Goal: Transaction & Acquisition: Purchase product/service

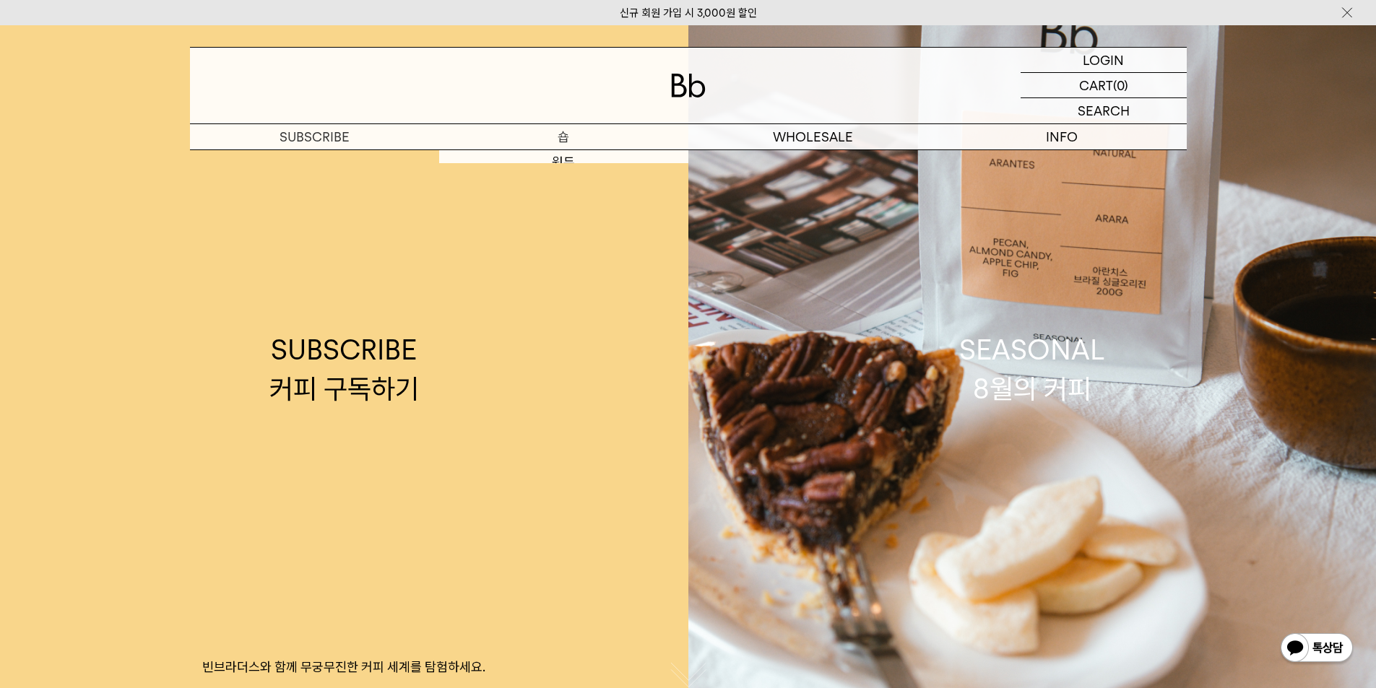
click at [555, 140] on p "숍" at bounding box center [563, 136] width 249 height 25
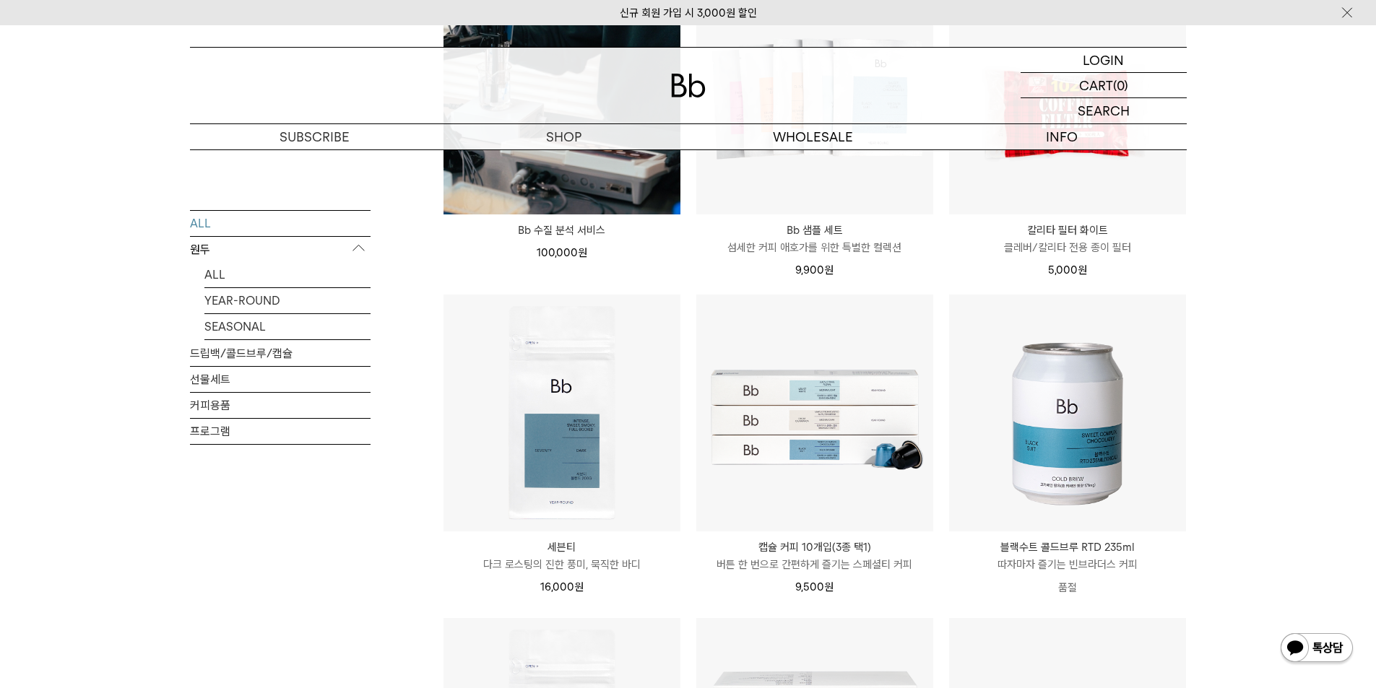
scroll to position [1300, 0]
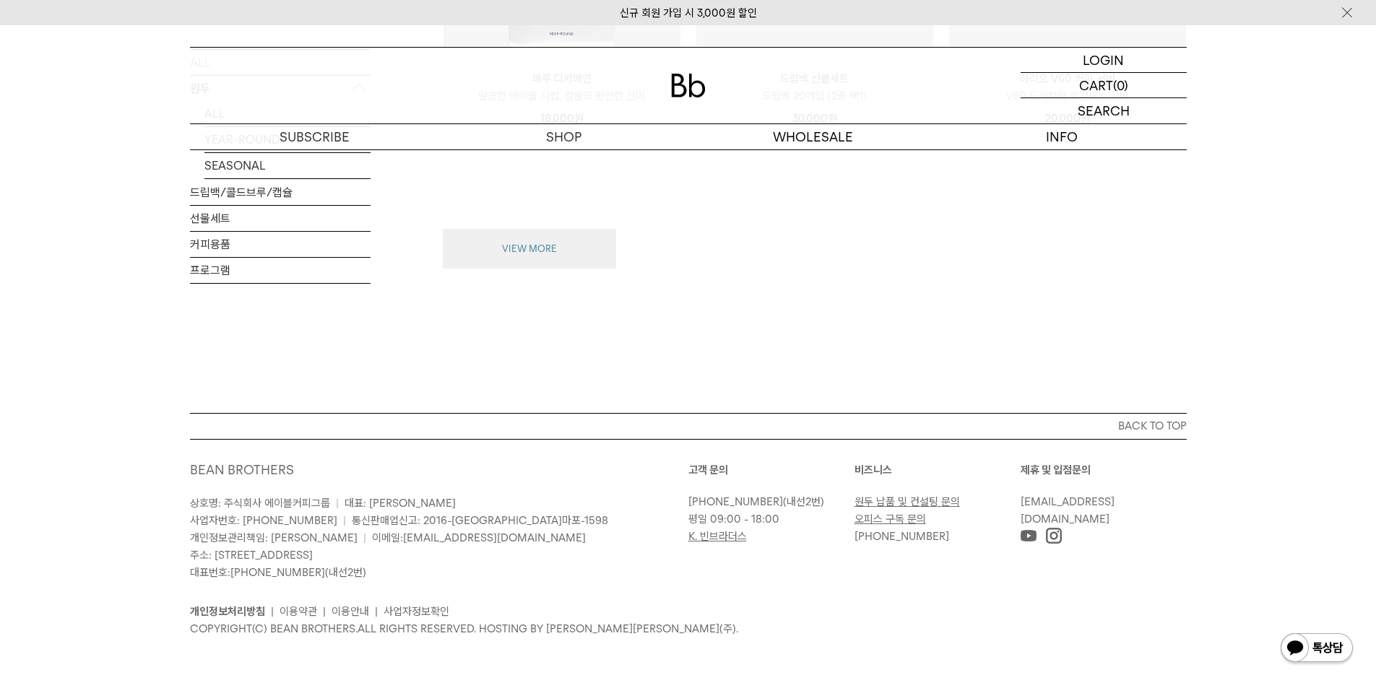
click at [453, 246] on button "VIEW MORE" at bounding box center [529, 249] width 173 height 40
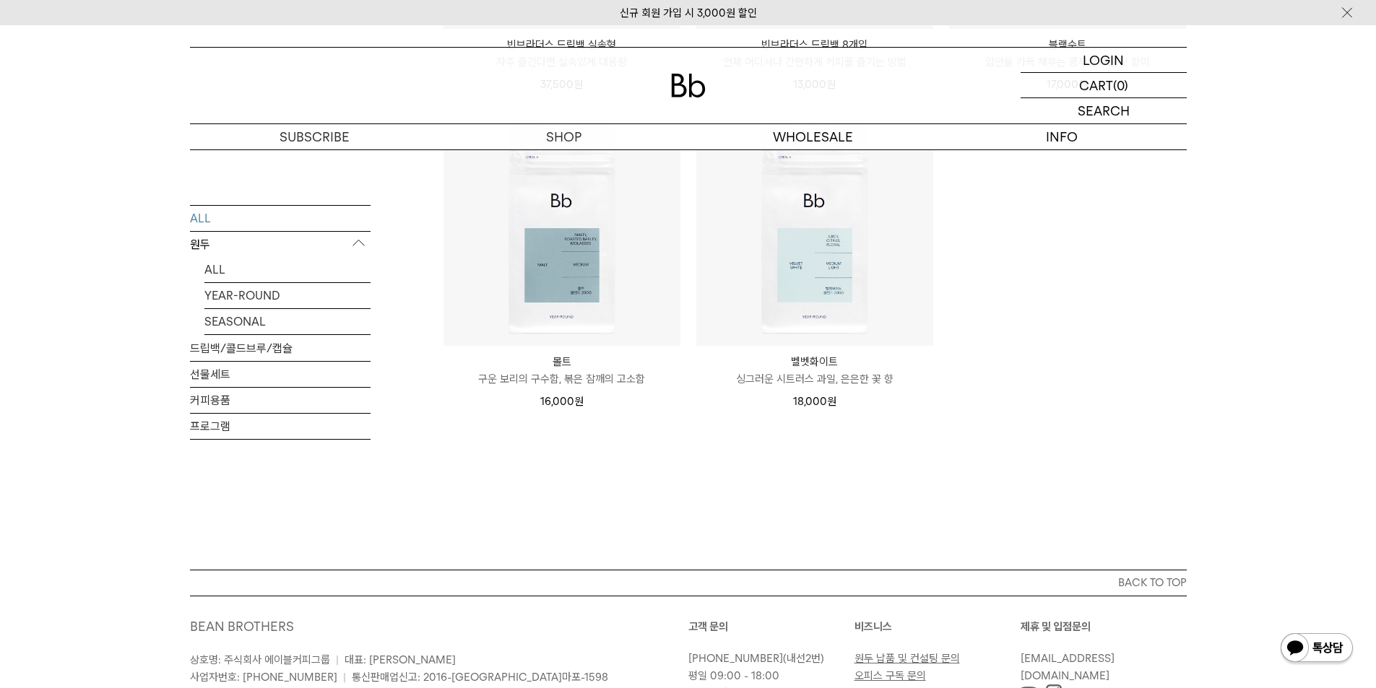
scroll to position [2819, 0]
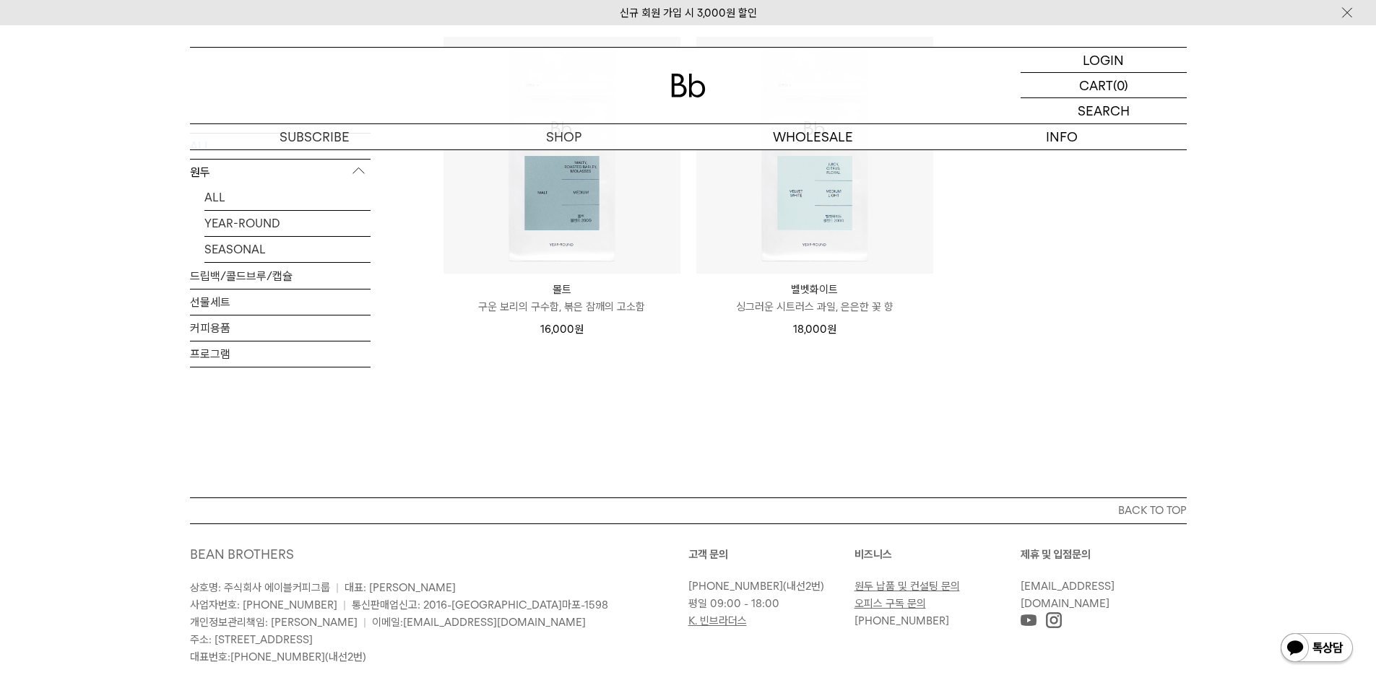
click at [908, 583] on link "원두 납품 및 컨설팅 문의" at bounding box center [906, 586] width 105 height 13
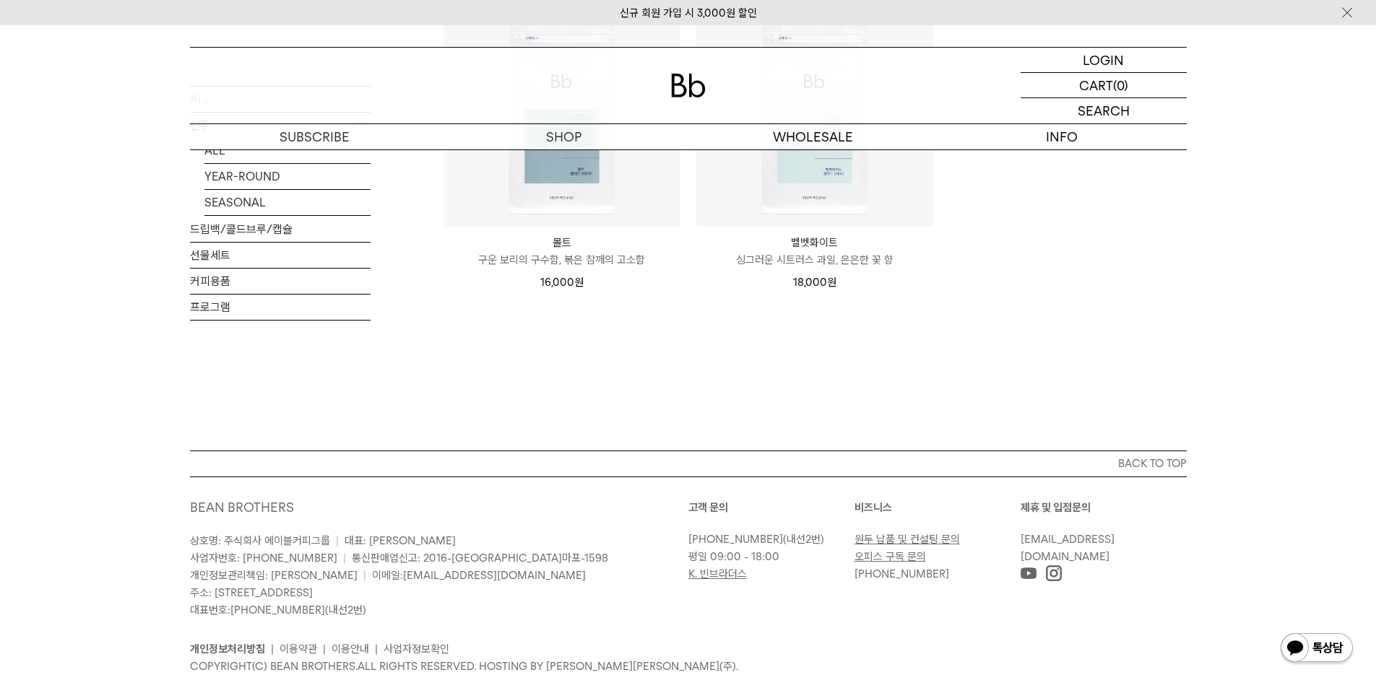
scroll to position [2891, 0]
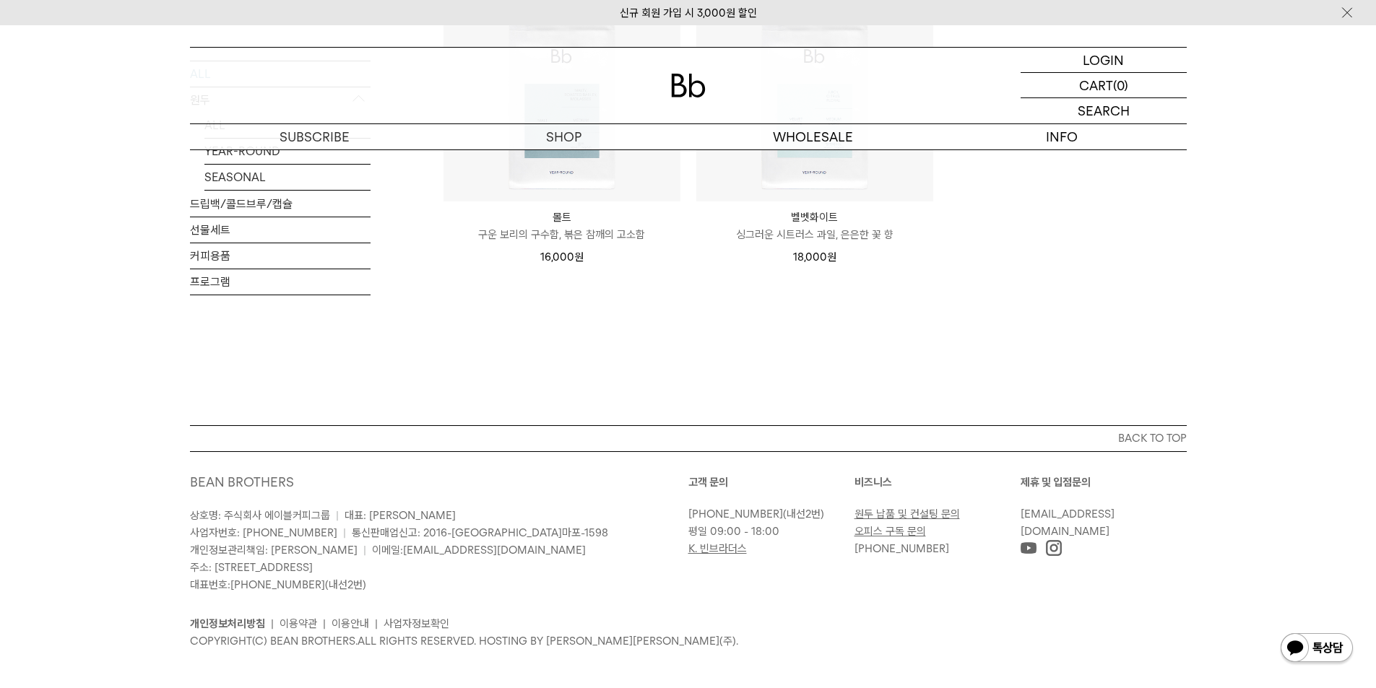
click at [1051, 550] on img at bounding box center [1054, 548] width 16 height 16
